Goal: Navigation & Orientation: Find specific page/section

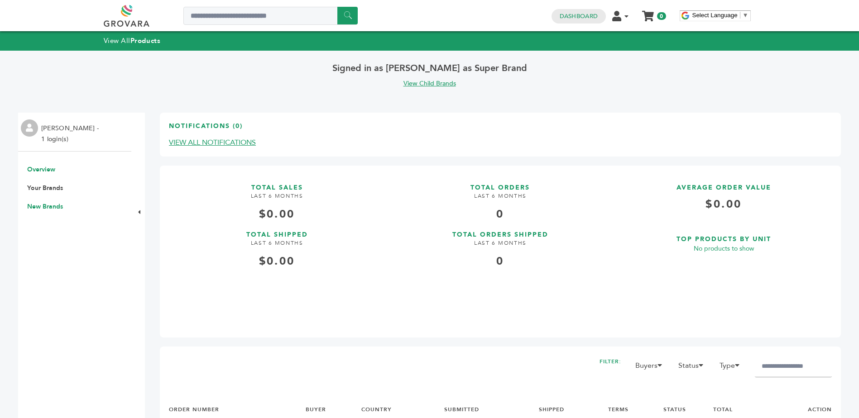
click at [53, 209] on link "New Brands" at bounding box center [45, 206] width 36 height 9
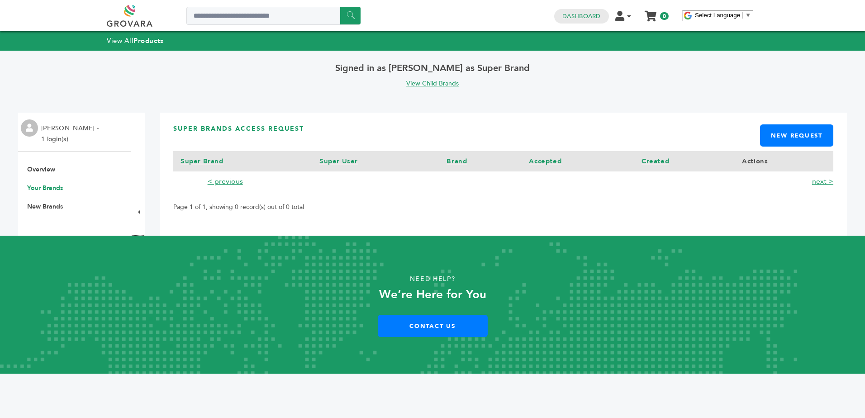
click at [55, 190] on link "Your Brands" at bounding box center [45, 188] width 36 height 9
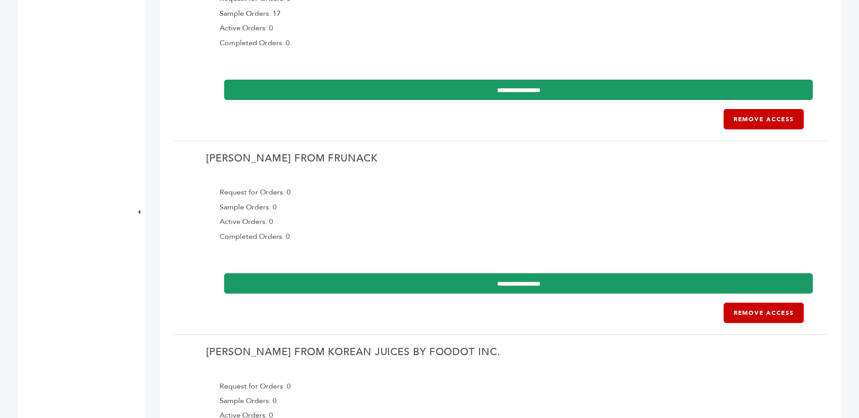
scroll to position [181, 0]
